Goal: Task Accomplishment & Management: Use online tool/utility

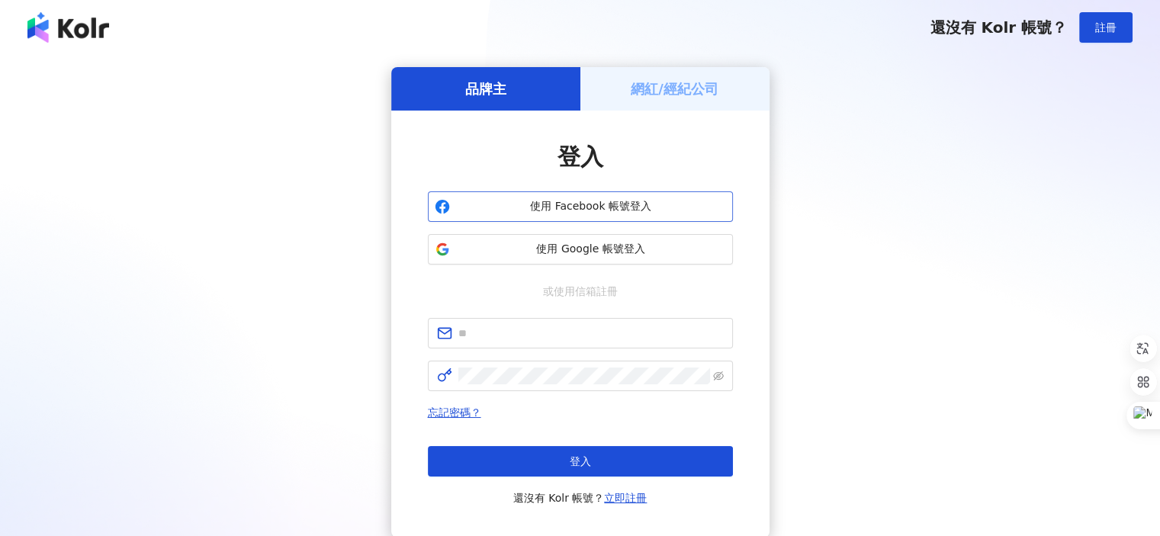
click at [658, 201] on span "使用 Facebook 帳號登入" at bounding box center [591, 206] width 270 height 15
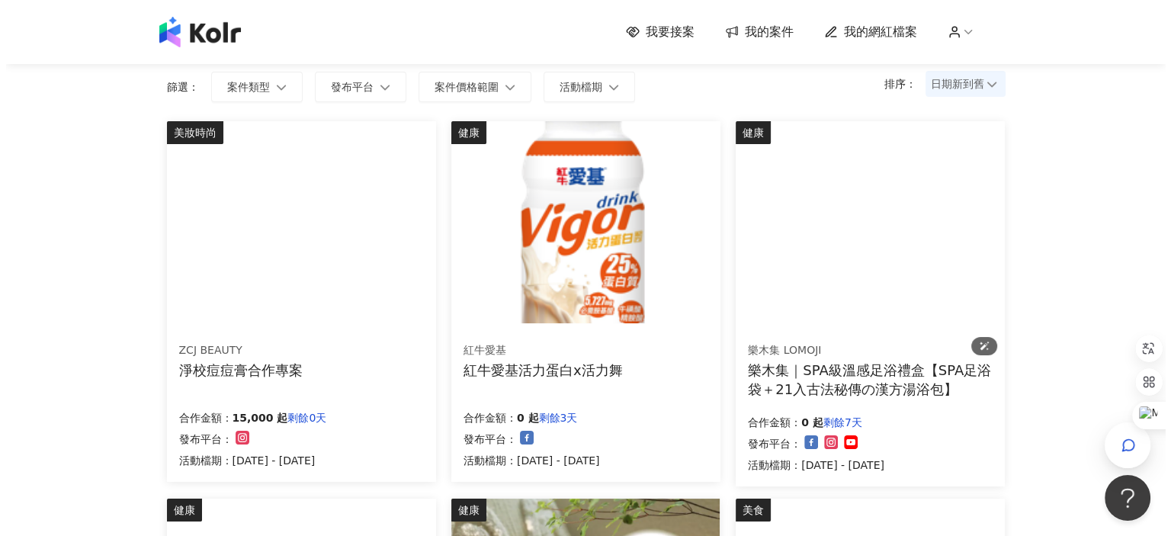
scroll to position [146, 0]
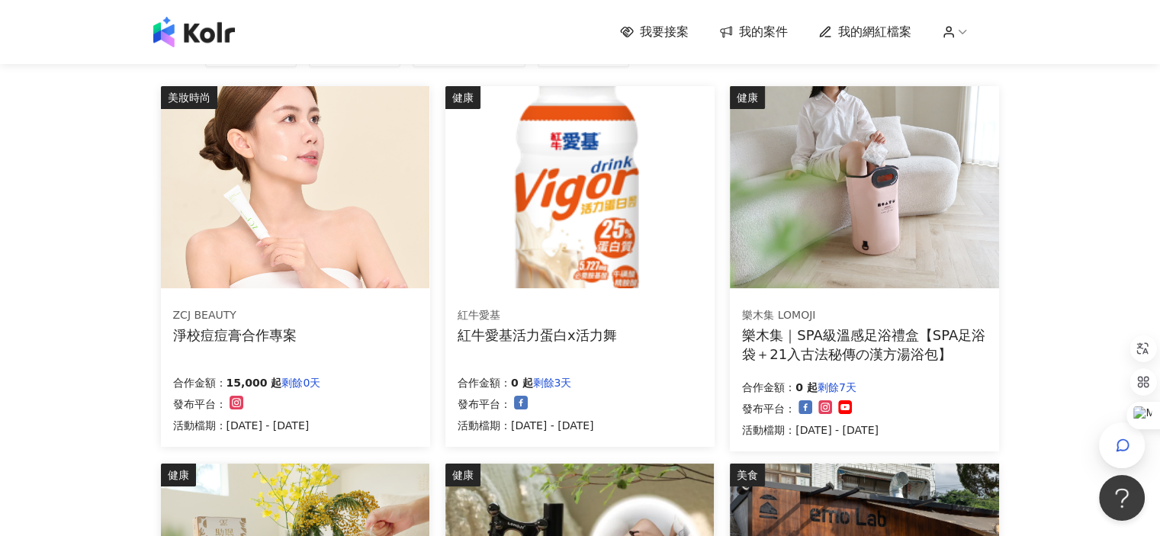
click at [854, 329] on div "樂木集｜SPA級溫感足浴禮盒【SPA足浴袋＋21入古法秘傳の漢方湯浴包】" at bounding box center [864, 345] width 245 height 38
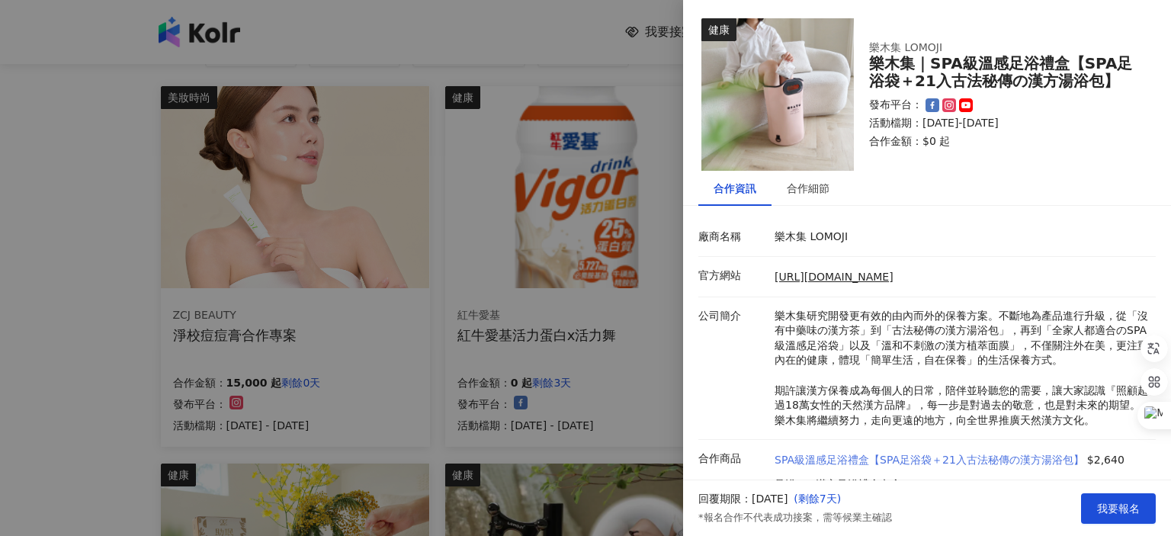
scroll to position [0, 0]
click at [725, 360] on div "公司簡介 樂木集研究開發更有效的由內而外的保養方案。不斷地為產品進行升級，從「沒有中藥味の漢方茶」到「古法秘傳の漢方湯浴包」，再到「全家人都適合のSPA級溫感…" at bounding box center [923, 369] width 457 height 120
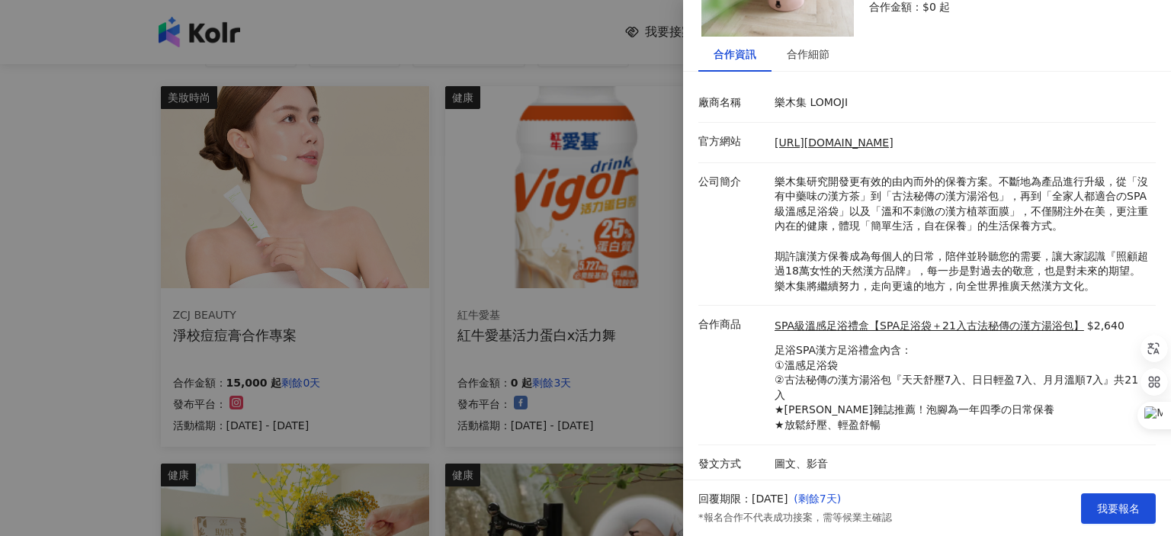
scroll to position [135, 0]
click at [91, 350] on div at bounding box center [585, 268] width 1171 height 536
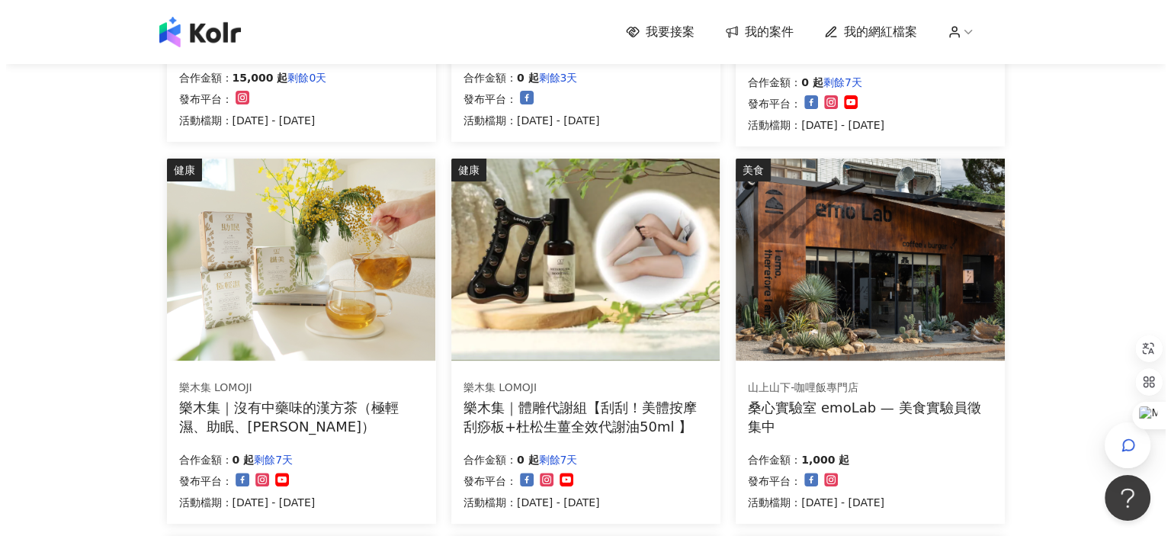
scroll to position [528, 0]
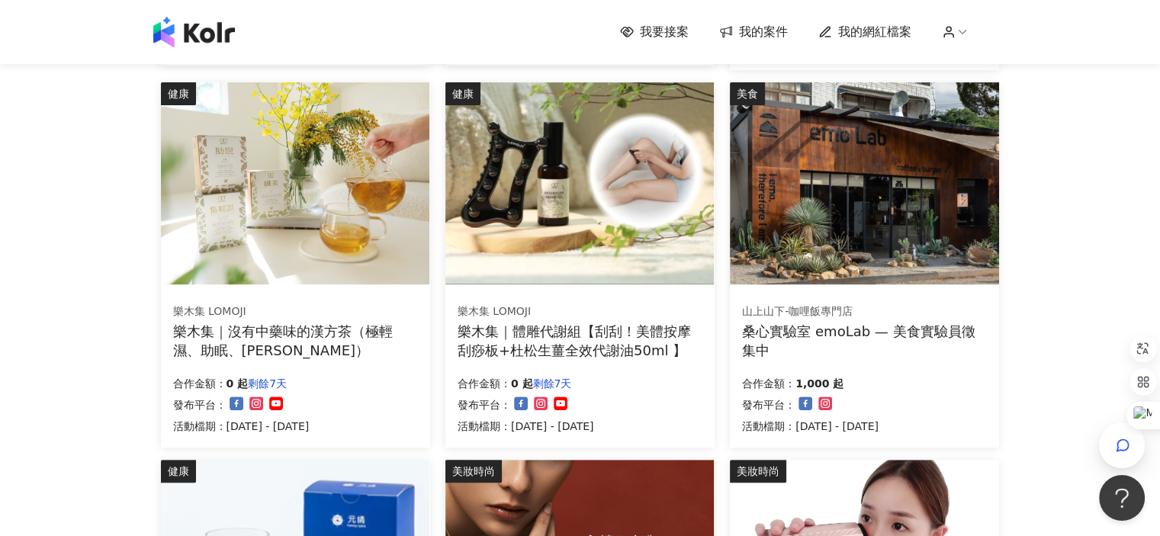
click at [800, 324] on div "桑心實驗室 emoLab — 美食實驗員徵集中" at bounding box center [864, 341] width 245 height 38
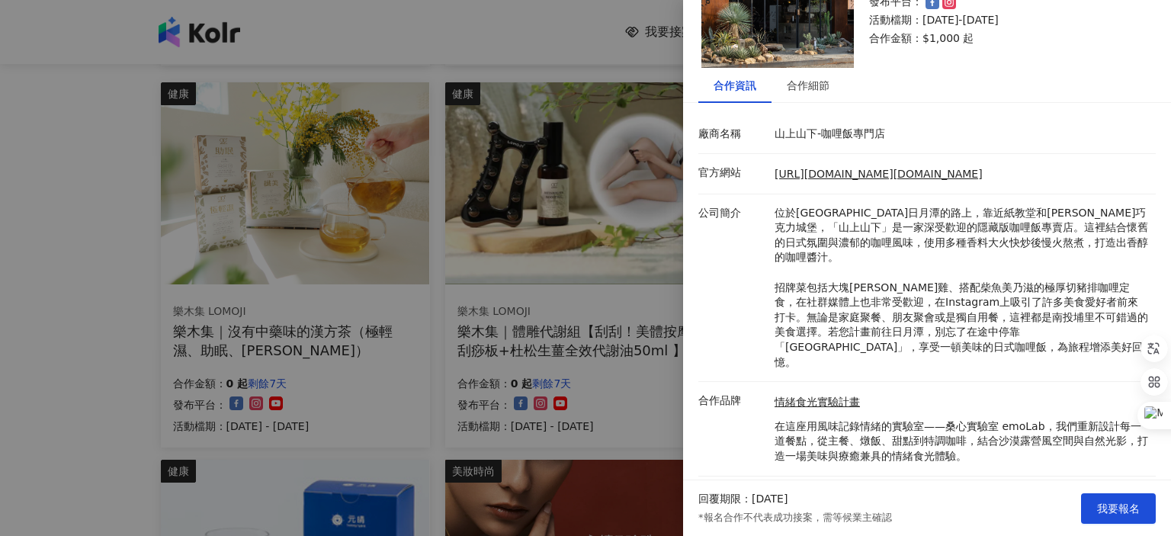
scroll to position [105, 0]
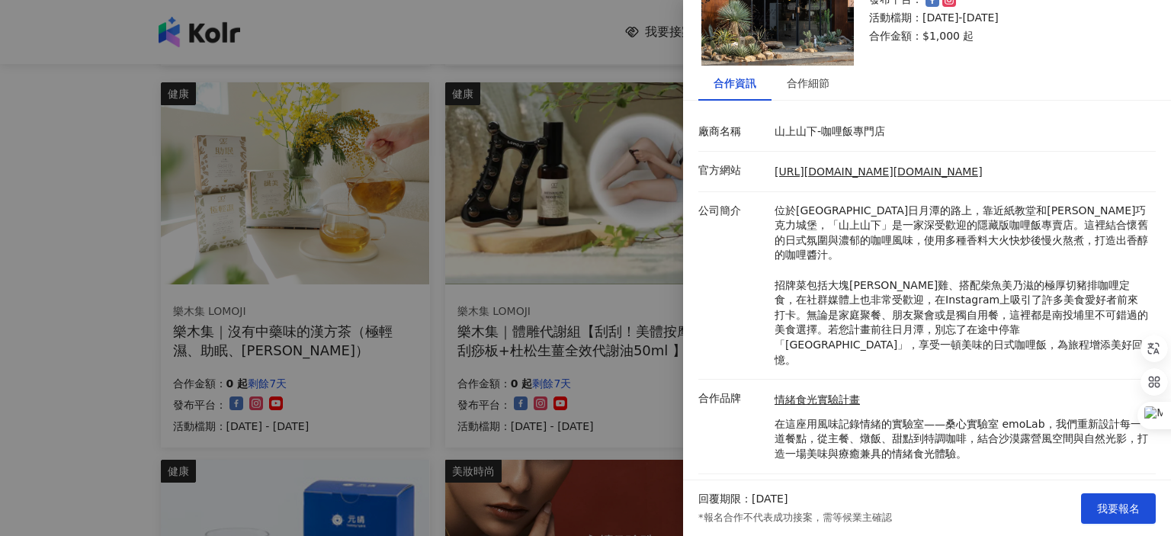
click at [47, 358] on div at bounding box center [585, 268] width 1171 height 536
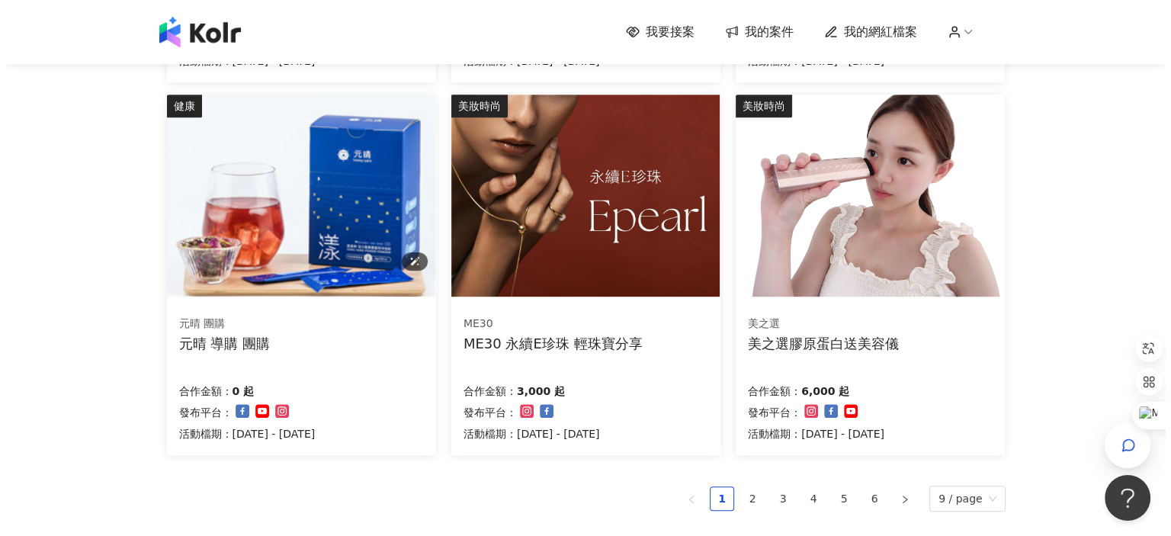
scroll to position [909, 0]
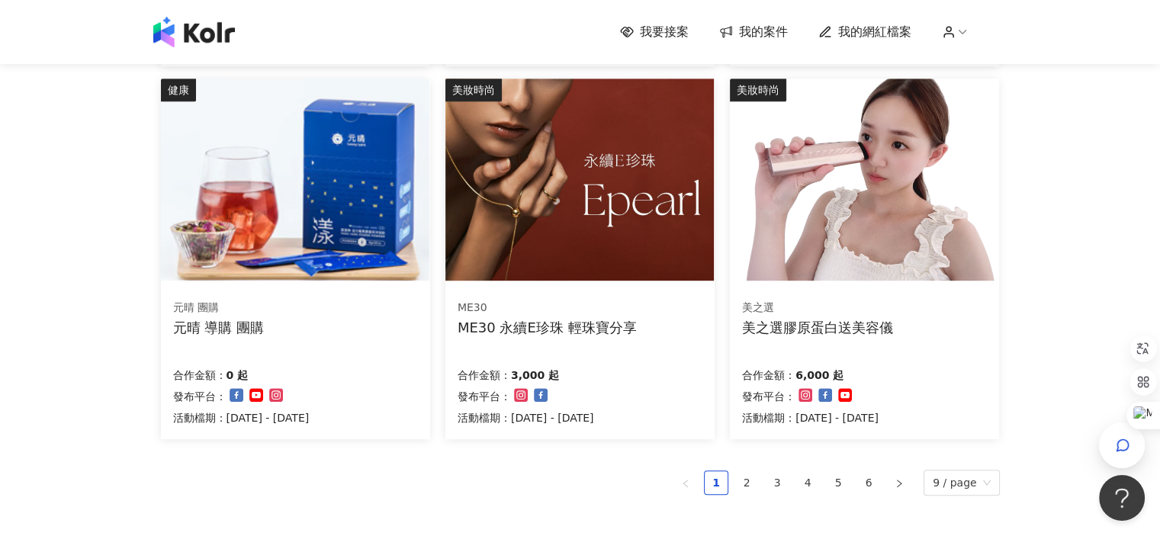
click at [769, 321] on div "美之選膠原蛋白送美容儀" at bounding box center [817, 327] width 151 height 19
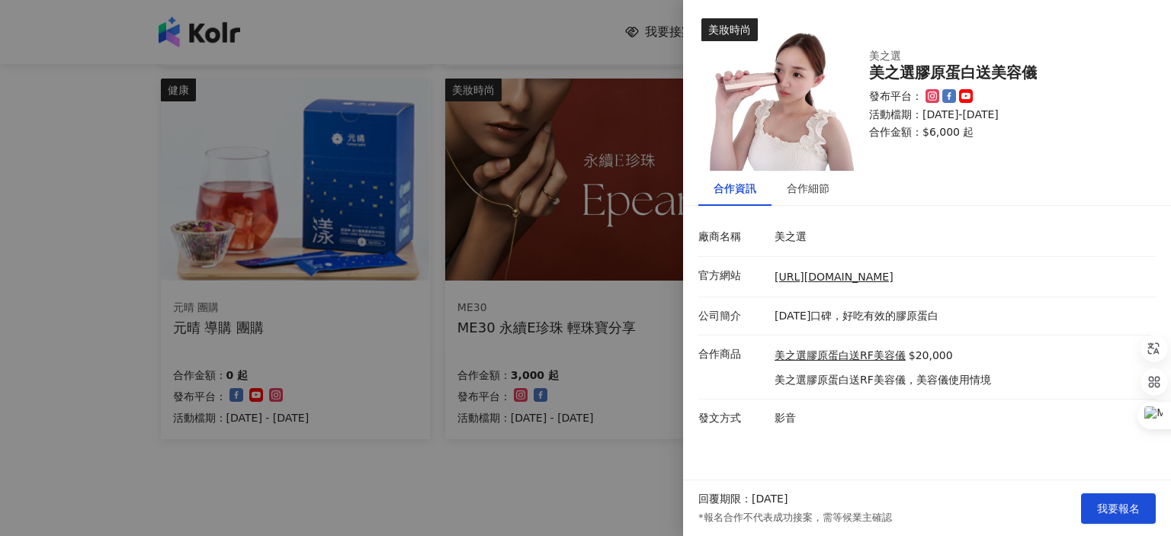
click at [847, 412] on p "影音" at bounding box center [962, 418] width 374 height 15
click at [587, 293] on div at bounding box center [585, 268] width 1171 height 536
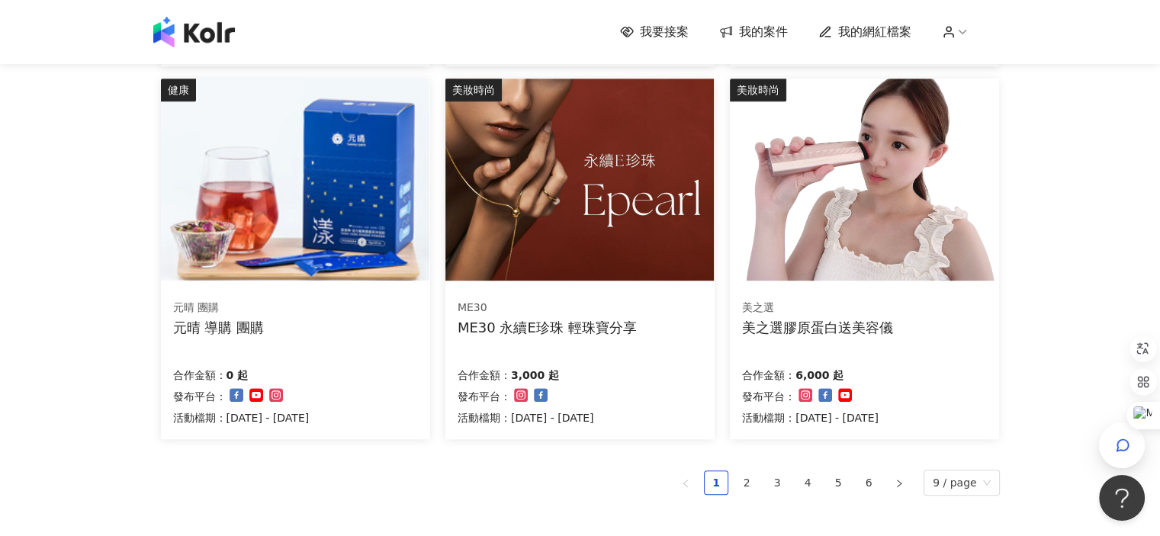
click at [581, 295] on div "ME30 ME30 永續E珍珠 輕珠寶分享 合作金額： 3,000 起 發布平台： 活動檔期：[DATE] - [DATE]" at bounding box center [579, 363] width 269 height 152
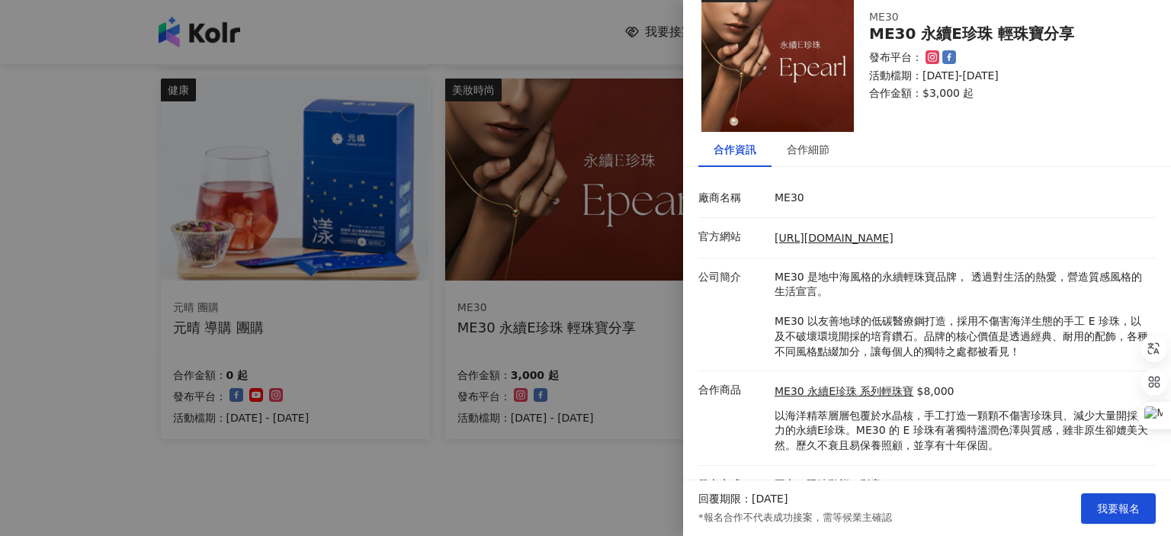
scroll to position [61, 0]
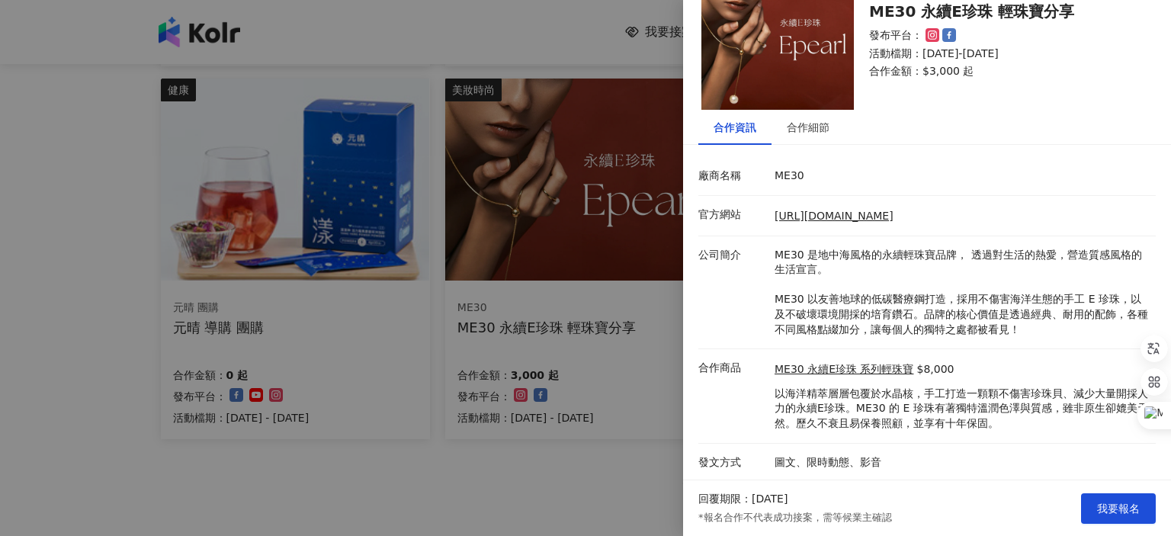
drag, startPoint x: 790, startPoint y: 163, endPoint x: 24, endPoint y: 142, distance: 765.8
click at [24, 142] on div at bounding box center [585, 268] width 1171 height 536
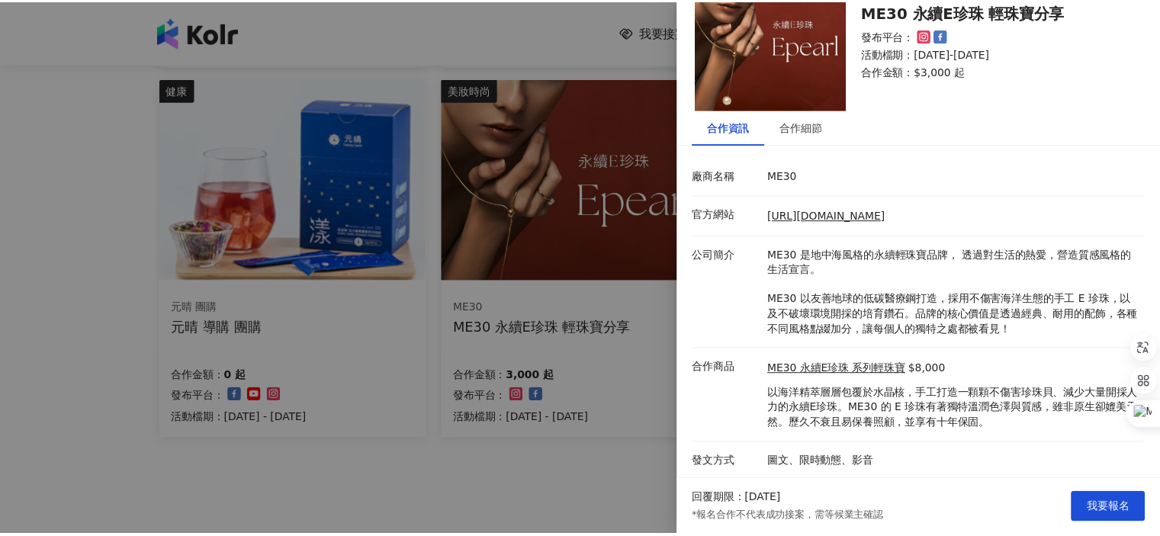
scroll to position [0, 0]
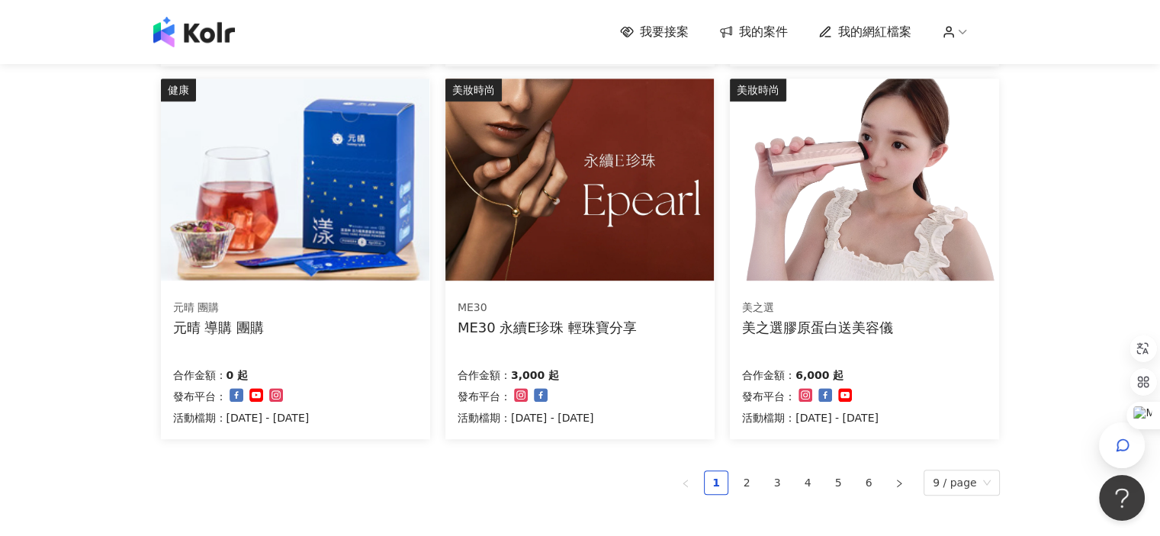
click at [756, 483] on link "2" at bounding box center [746, 482] width 23 height 23
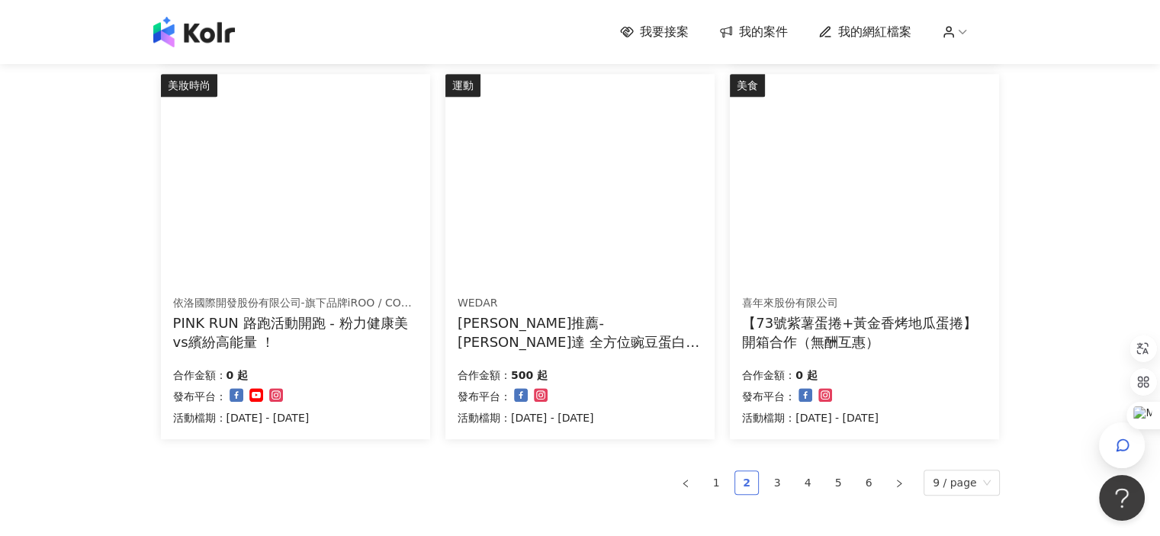
scroll to position [904, 0]
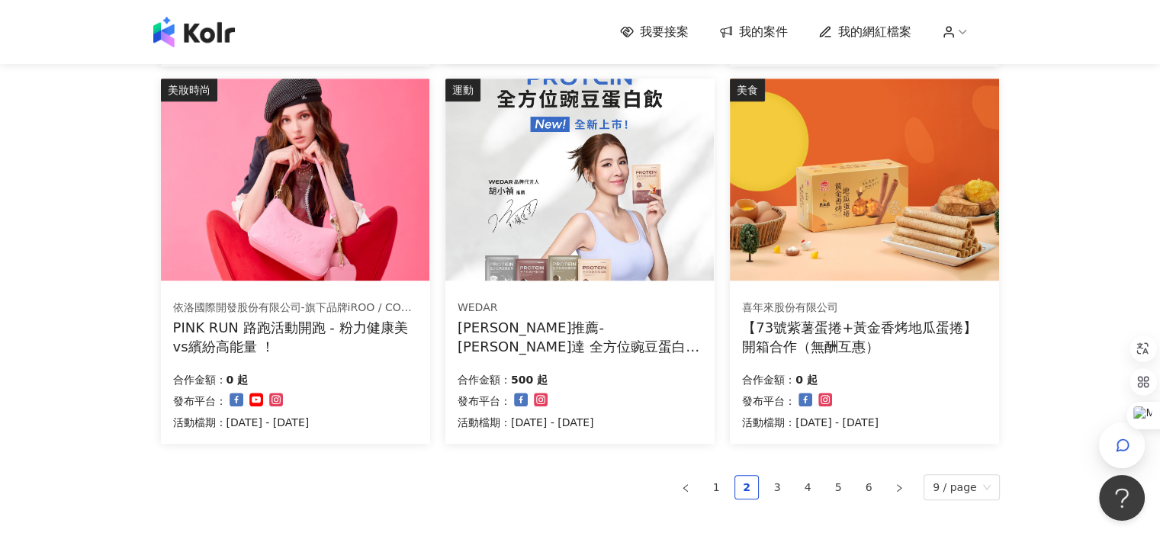
click at [672, 31] on span "我要接案" at bounding box center [664, 32] width 49 height 17
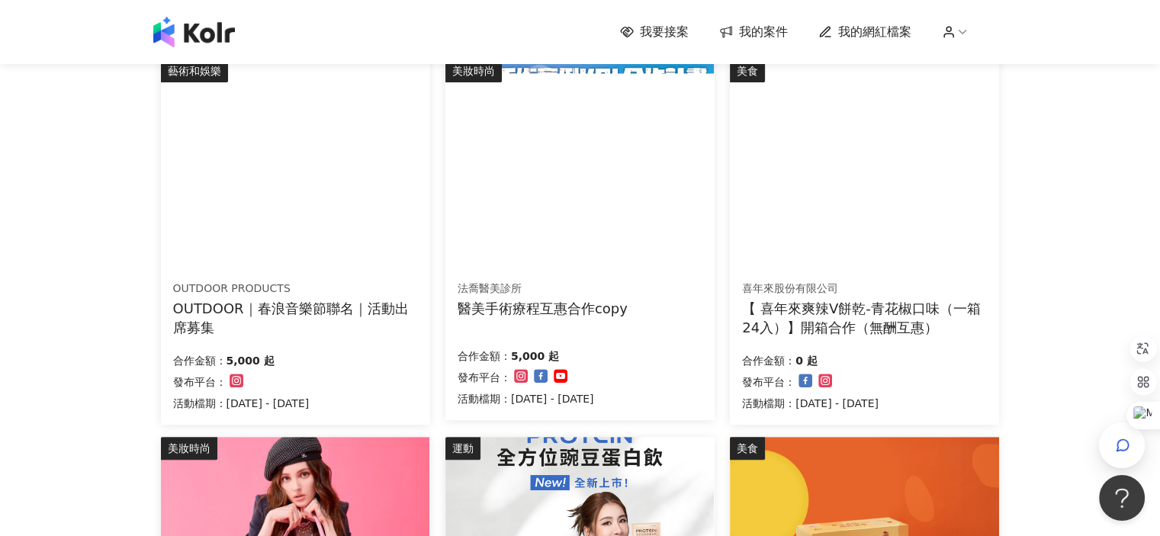
scroll to position [457, 0]
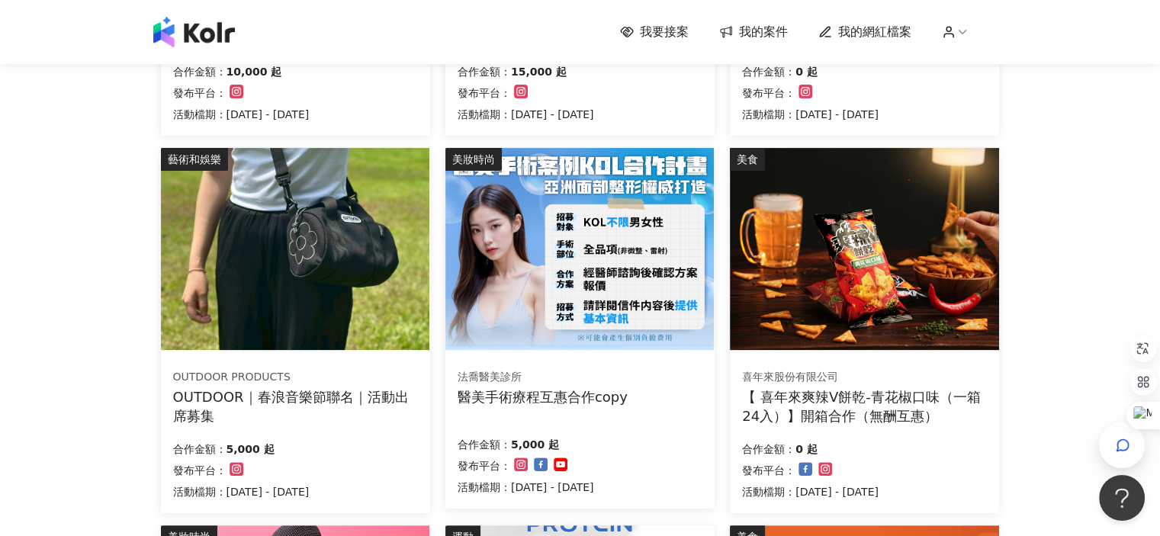
click at [897, 400] on div "【 喜年來爽辣V餅乾-青花椒口味（一箱24入）】開箱合作（無酬互惠）" at bounding box center [864, 406] width 245 height 38
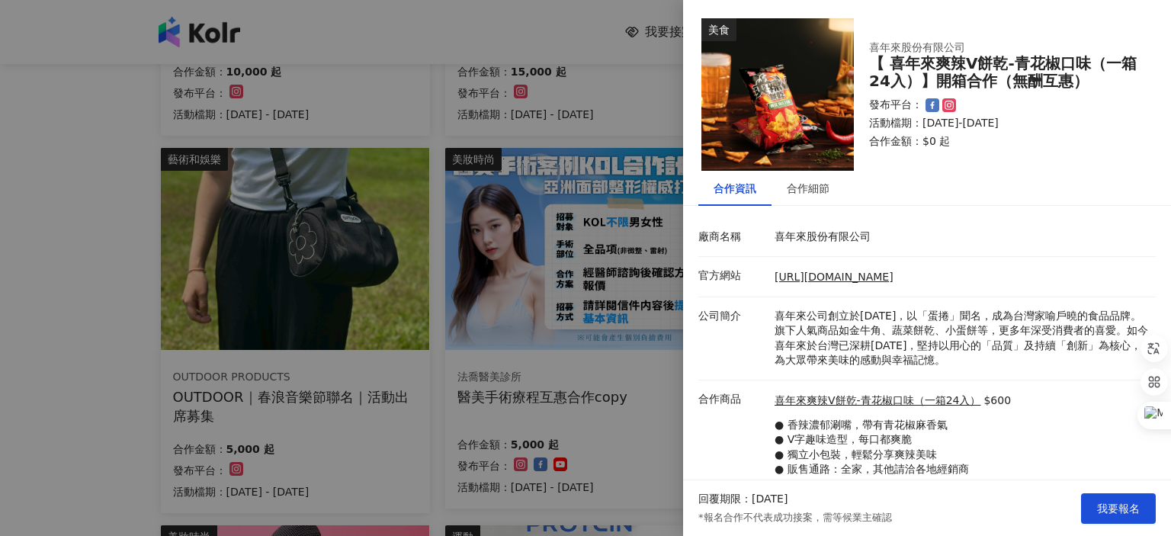
click at [82, 220] on div at bounding box center [585, 268] width 1171 height 536
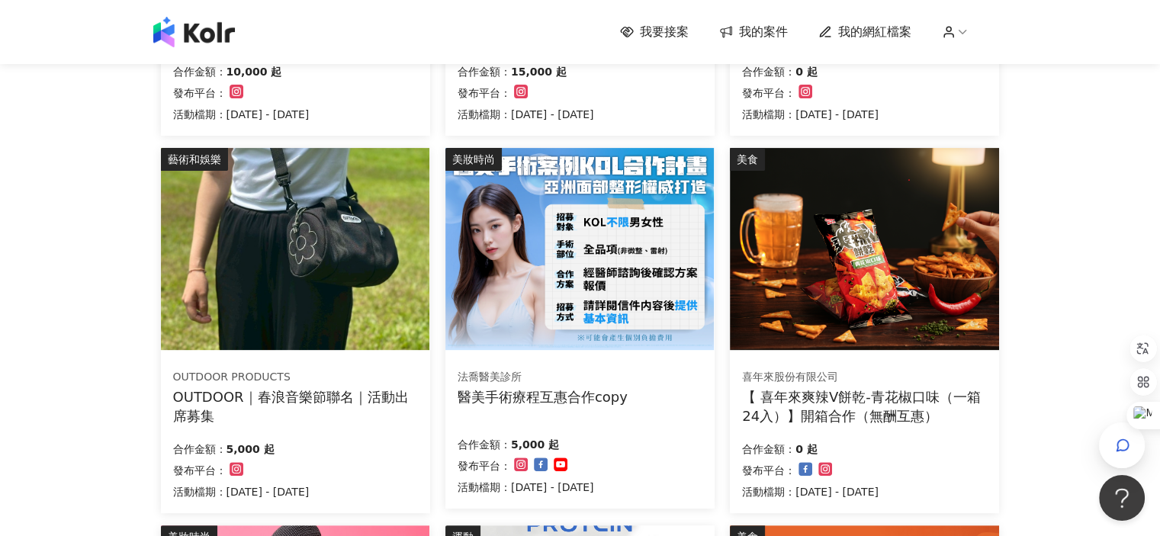
click at [97, 278] on div "我要接案 我的案件 我的網紅檔案 我要接案 搜尋 排序： 日期新到舊 篩選： 案件類型 發布平台 案件價格範圍 活動檔期 清除 套用 美妝時尚 ZCJ BEA…" at bounding box center [580, 361] width 1160 height 1636
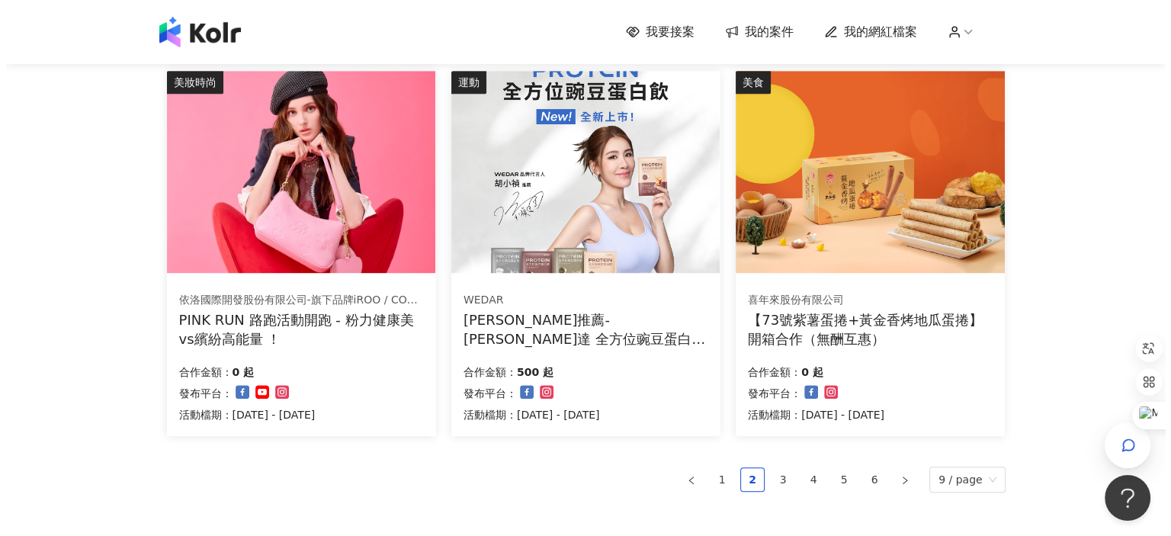
scroll to position [915, 0]
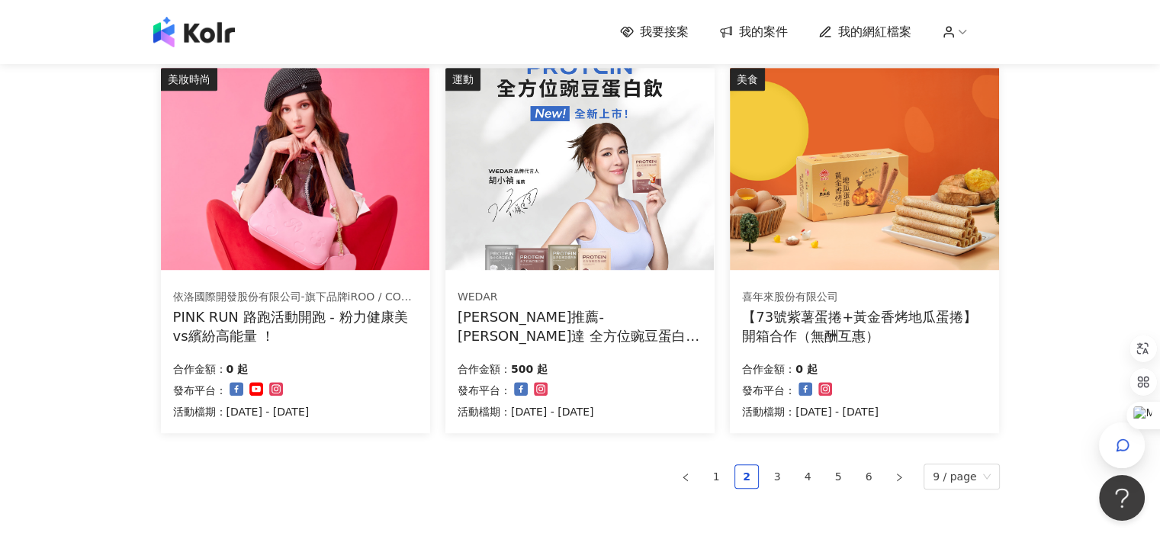
click at [242, 318] on div "PINK RUN 路跑活動開跑 - 粉力健康美vs繽紛高能量 ！" at bounding box center [295, 326] width 245 height 38
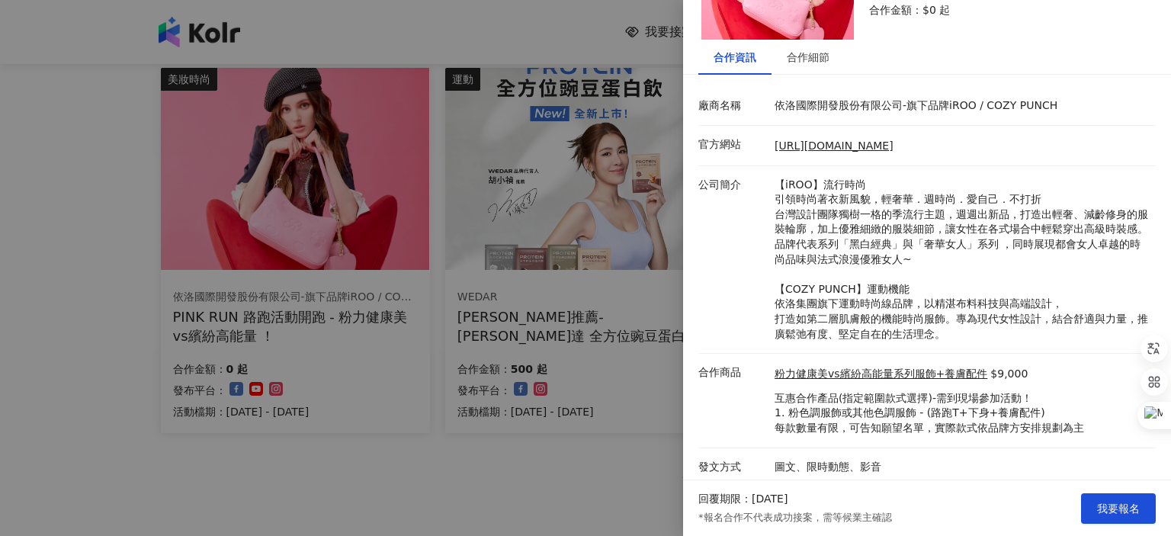
scroll to position [135, 0]
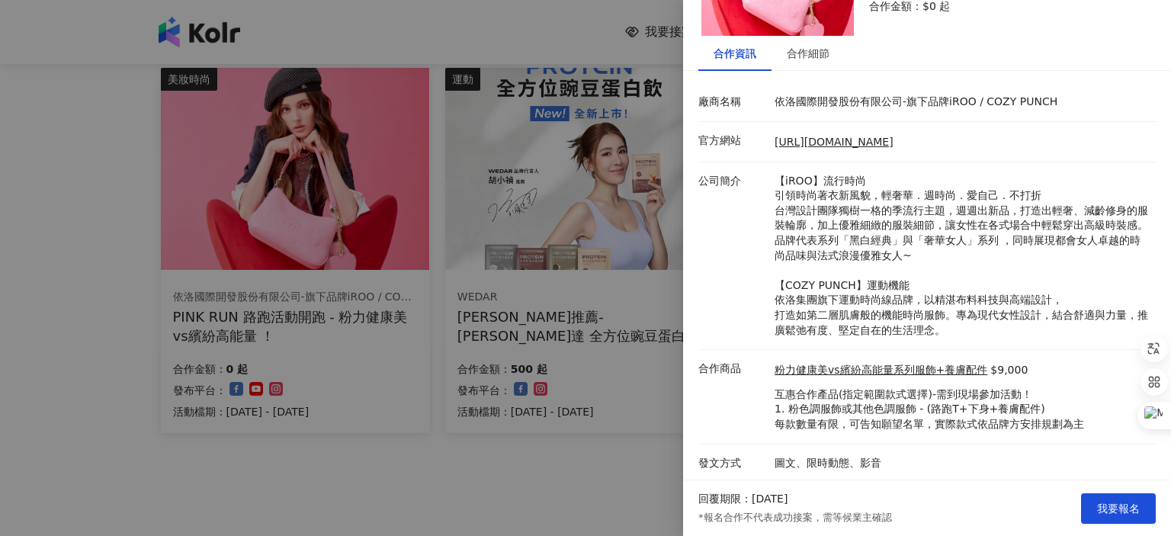
click at [601, 464] on div at bounding box center [585, 268] width 1171 height 536
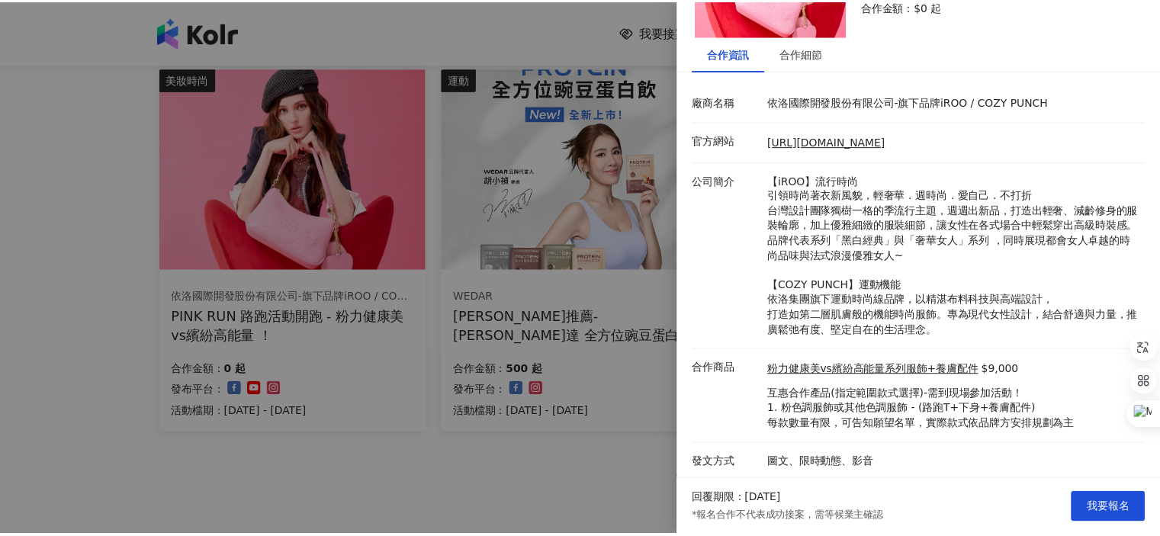
scroll to position [0, 0]
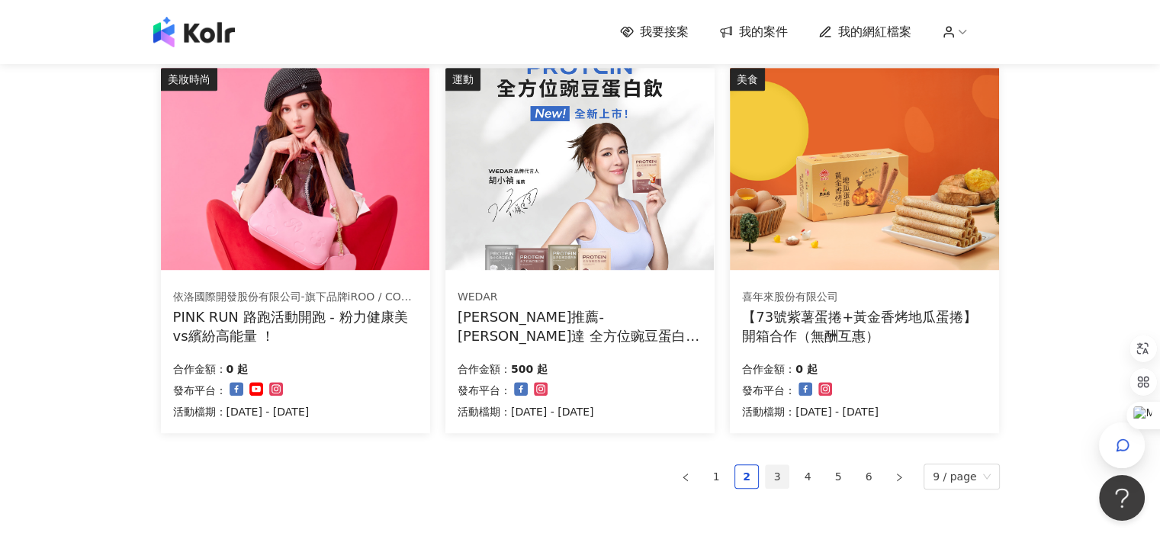
click at [776, 477] on link "3" at bounding box center [777, 476] width 23 height 23
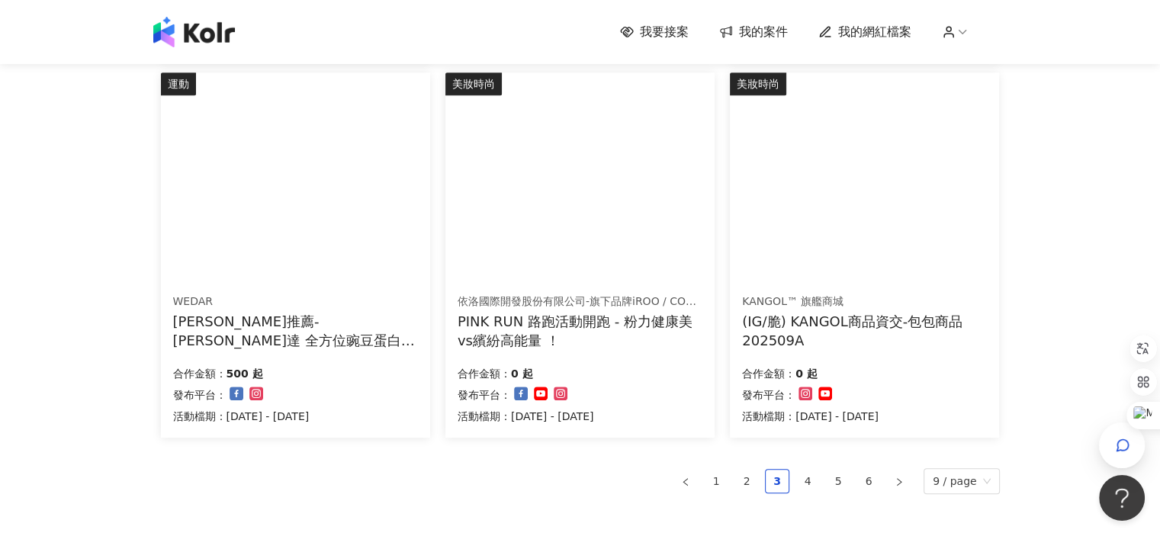
scroll to position [919, 0]
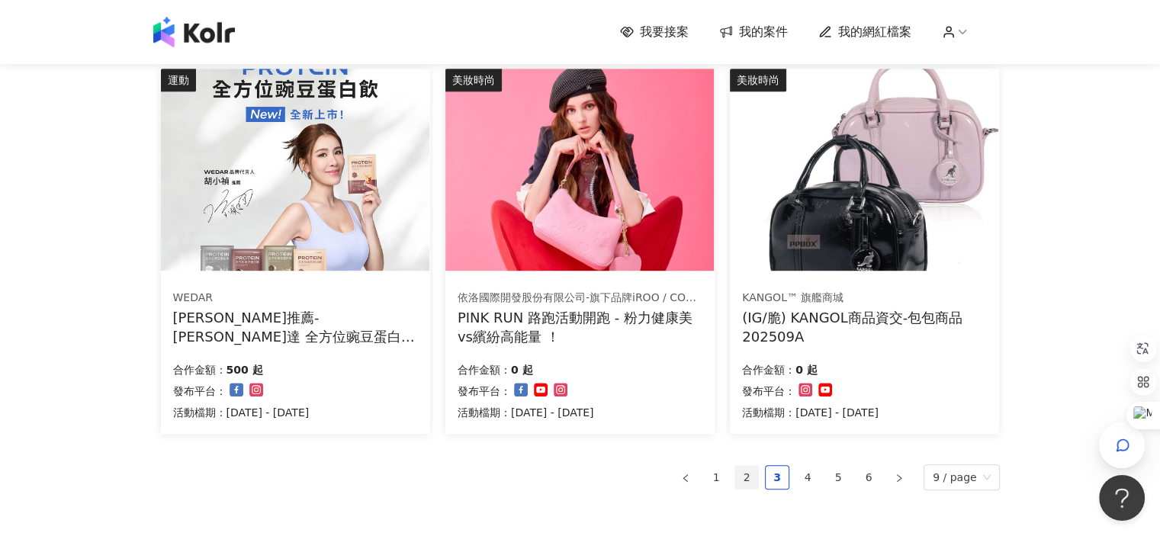
click at [754, 469] on link "2" at bounding box center [746, 477] width 23 height 23
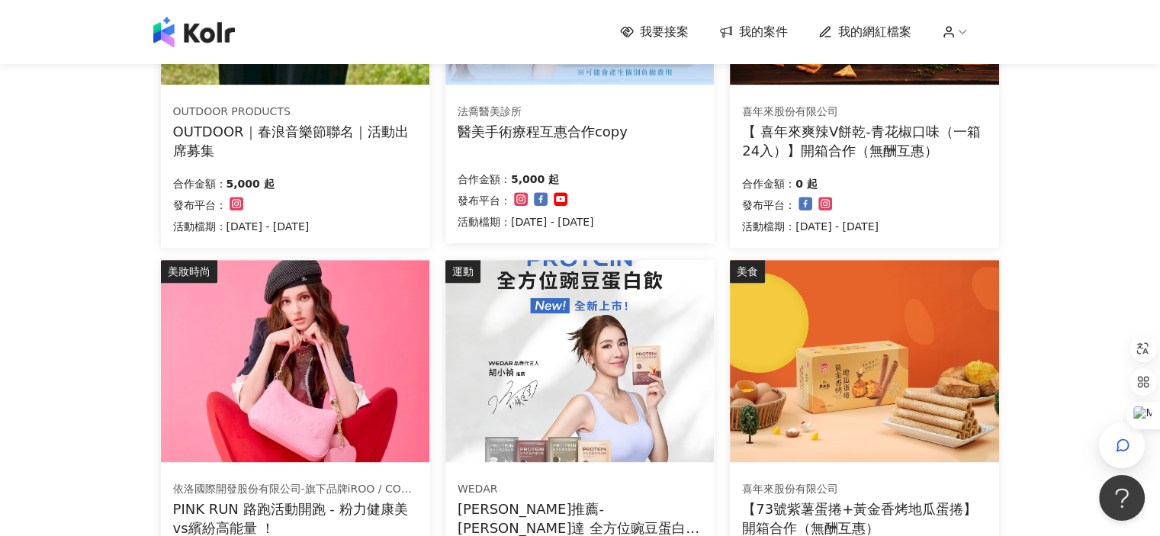
scroll to position [915, 0]
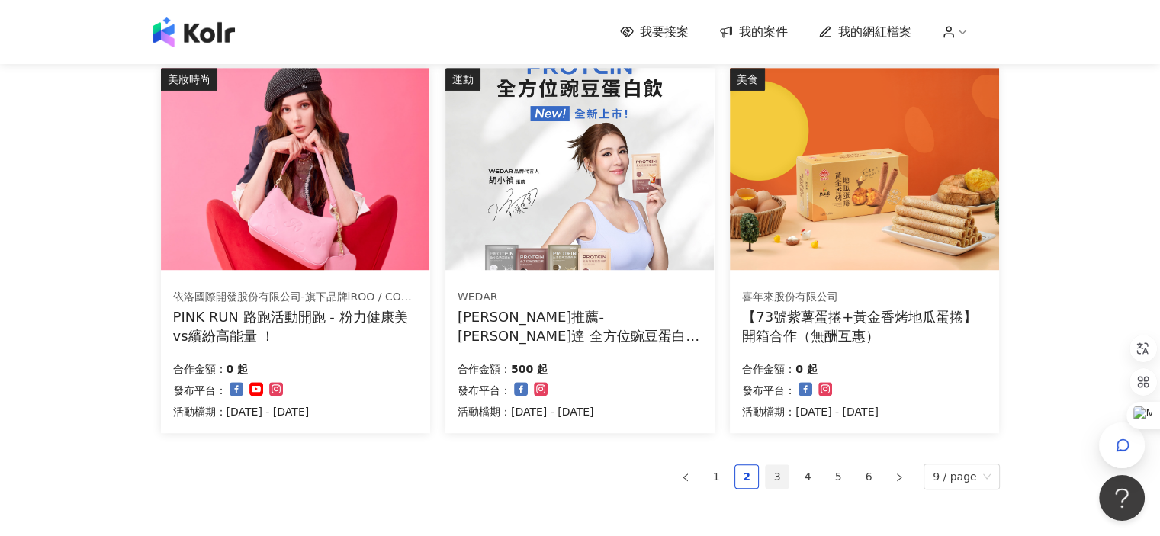
click at [776, 475] on link "3" at bounding box center [777, 476] width 23 height 23
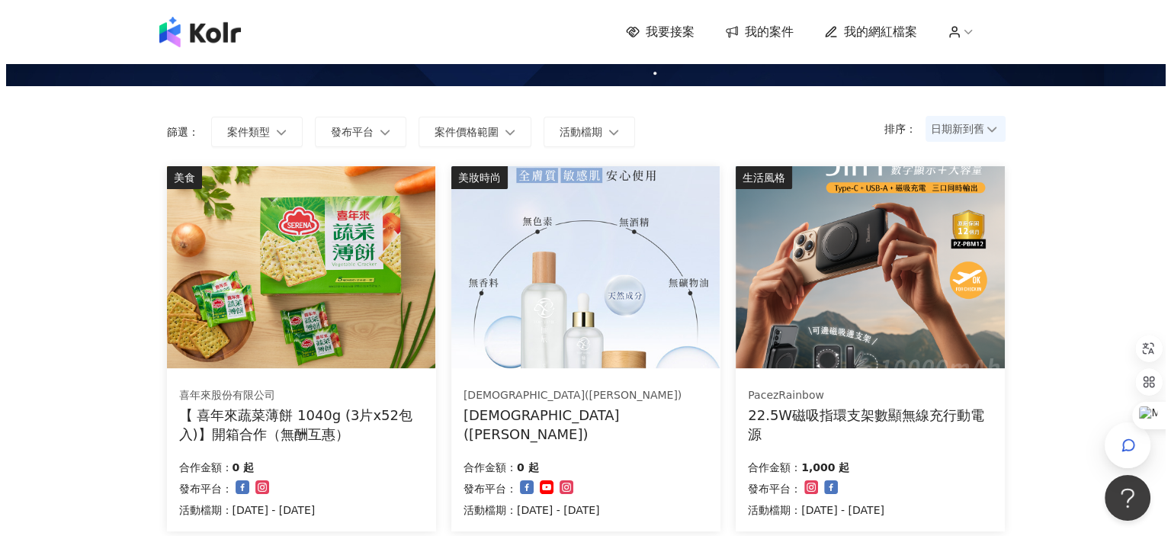
scroll to position [152, 0]
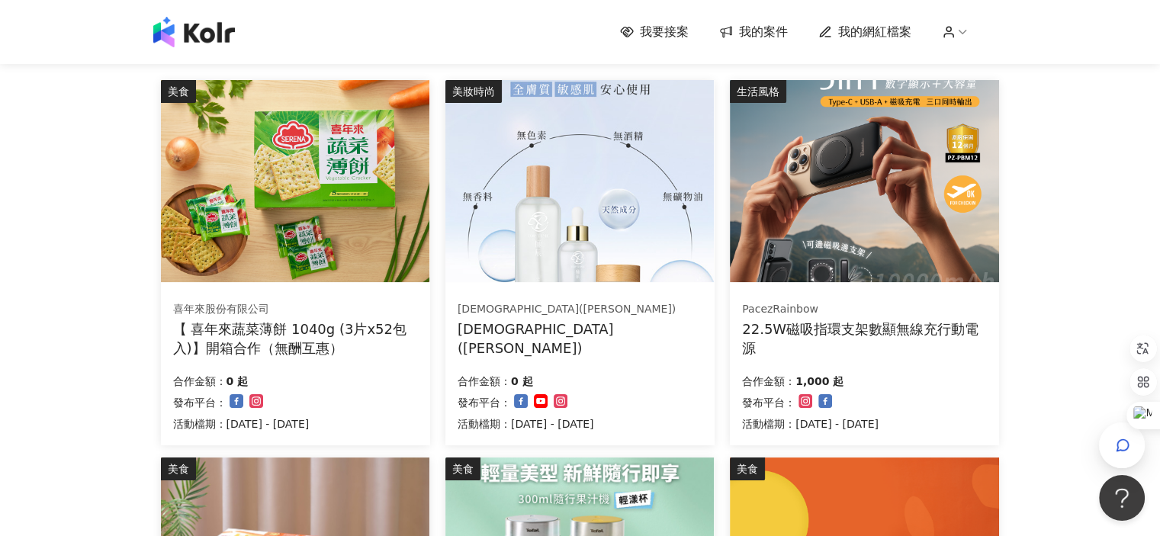
click at [837, 329] on div "22.5W磁吸指環支架數顯無線充行動電源" at bounding box center [864, 338] width 245 height 38
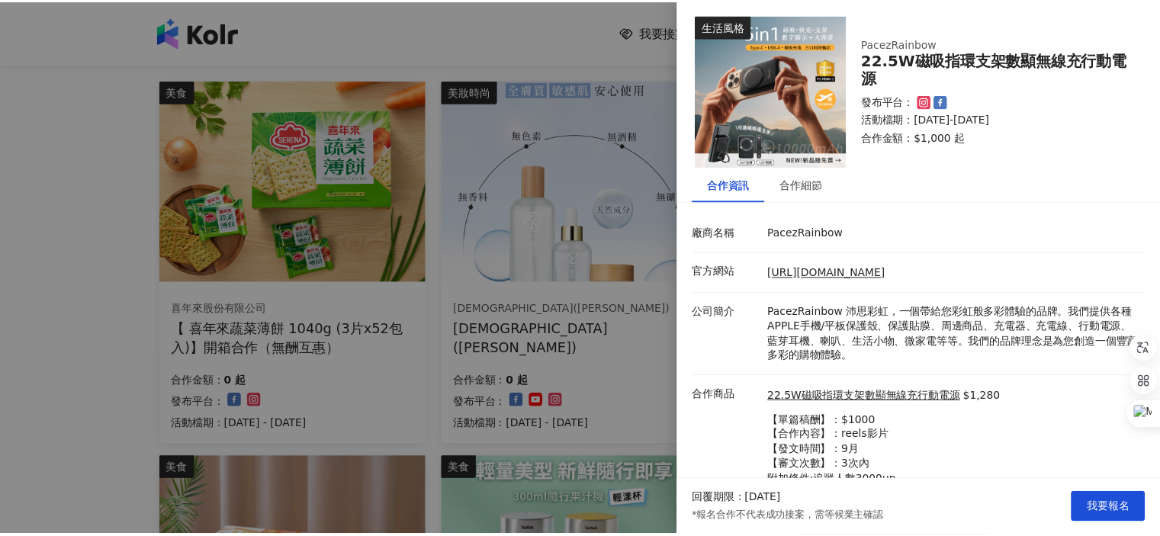
scroll to position [8, 0]
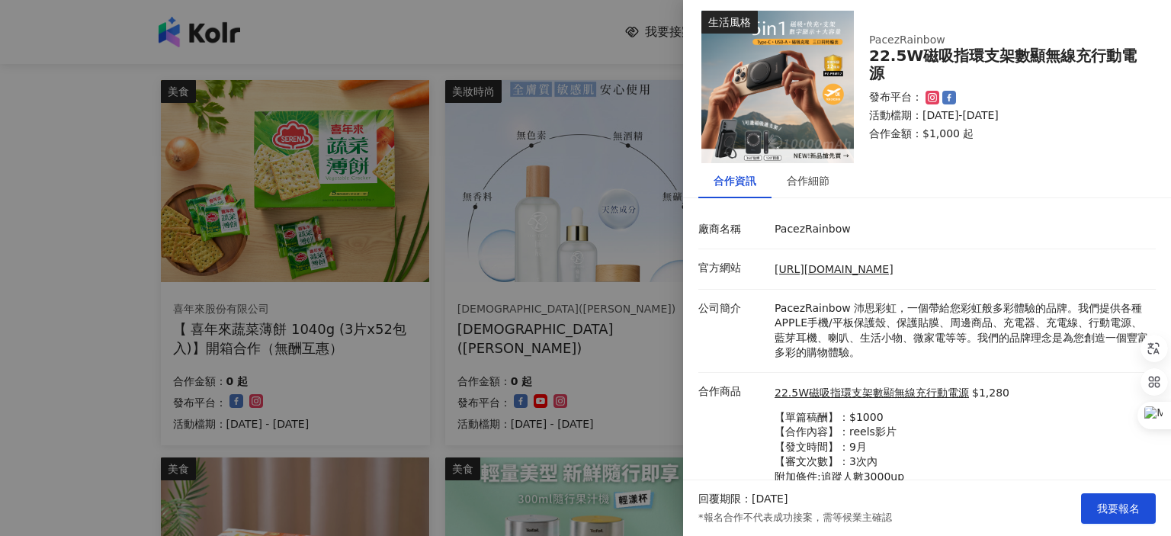
click at [0, 212] on div at bounding box center [585, 268] width 1171 height 536
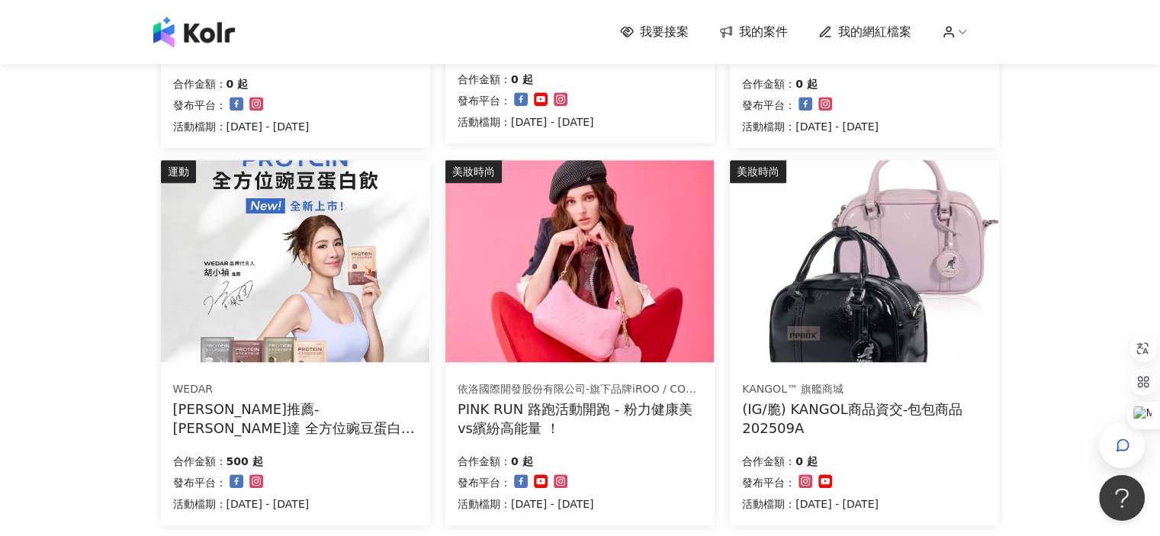
scroll to position [991, 0]
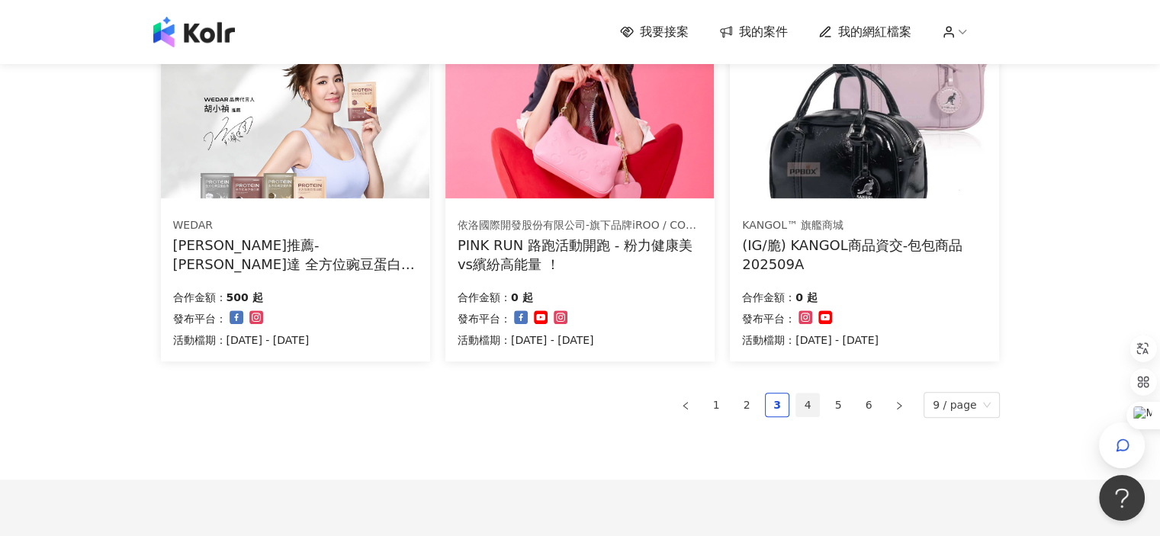
click at [816, 402] on link "4" at bounding box center [807, 404] width 23 height 23
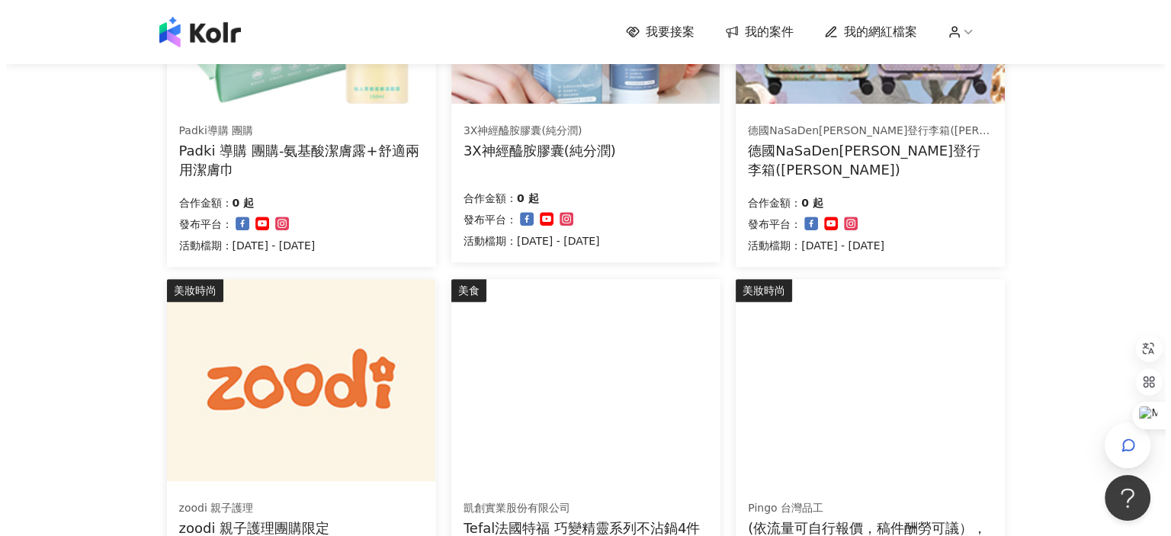
scroll to position [530, 0]
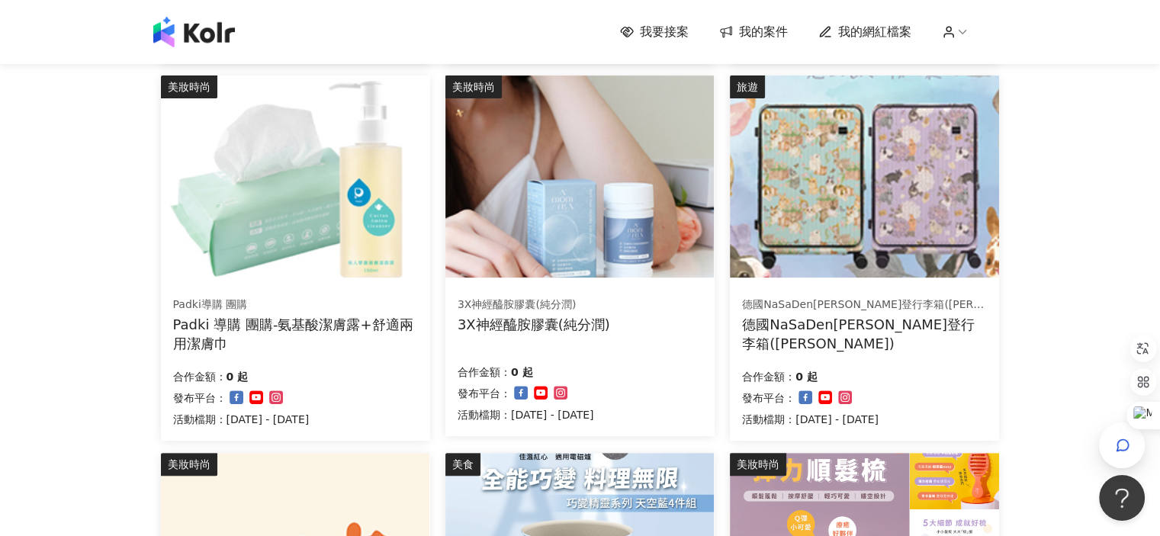
click at [823, 334] on div "德國NaSaDen[PERSON_NAME]登行李箱([PERSON_NAME])" at bounding box center [864, 334] width 245 height 38
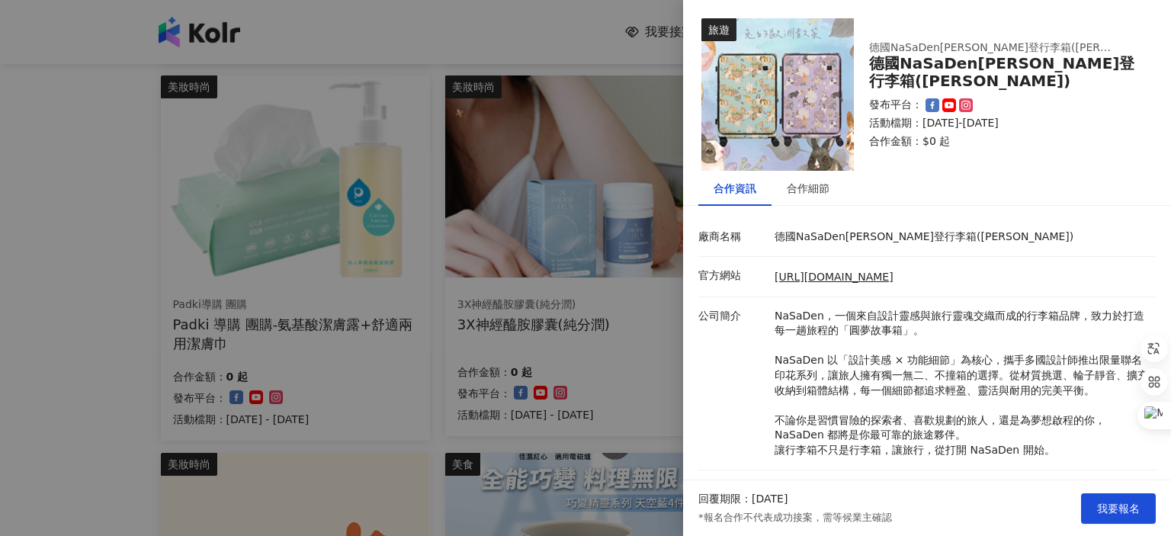
click at [82, 294] on div at bounding box center [585, 268] width 1171 height 536
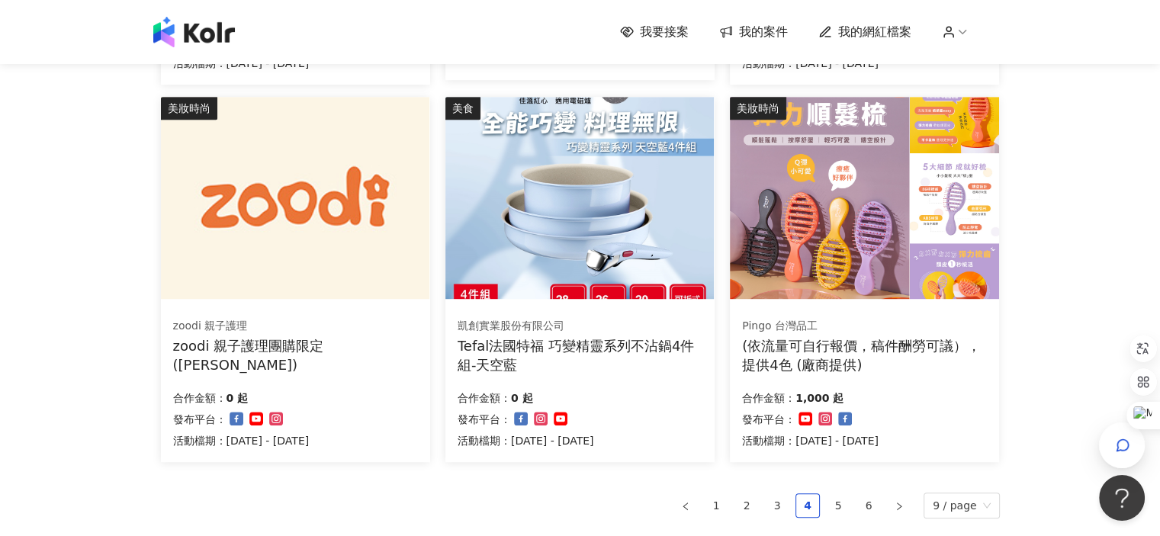
scroll to position [1064, 0]
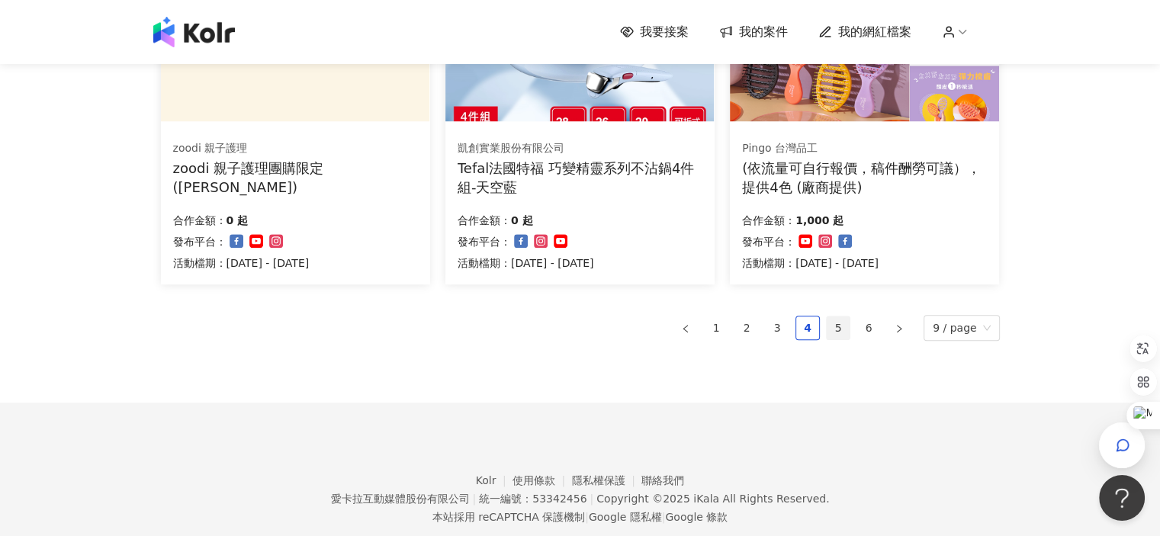
click at [833, 322] on link "5" at bounding box center [838, 327] width 23 height 23
